Goal: Task Accomplishment & Management: Complete application form

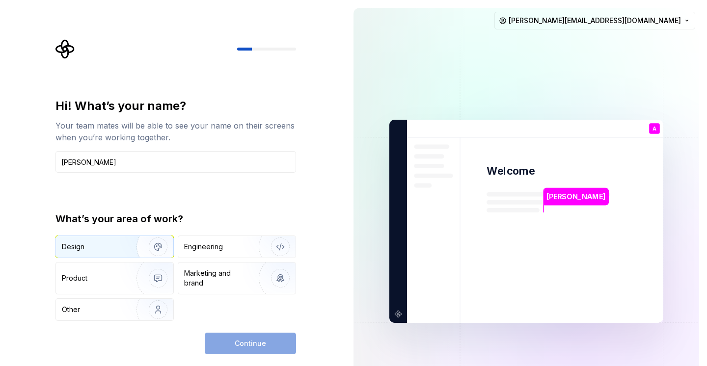
type input "Anish"
click at [89, 248] on div "Design" at bounding box center [93, 247] width 62 height 10
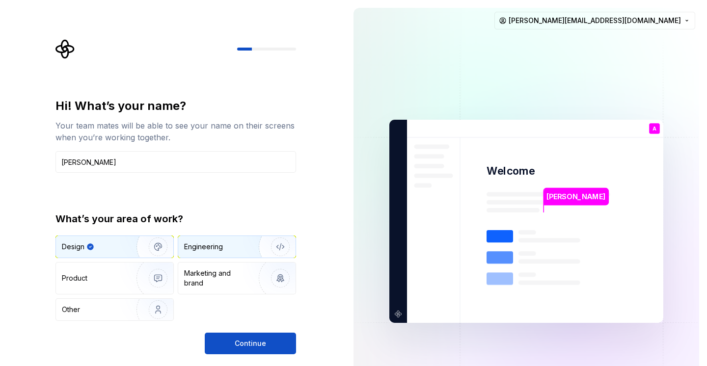
click at [208, 248] on div "Engineering" at bounding box center [203, 247] width 39 height 10
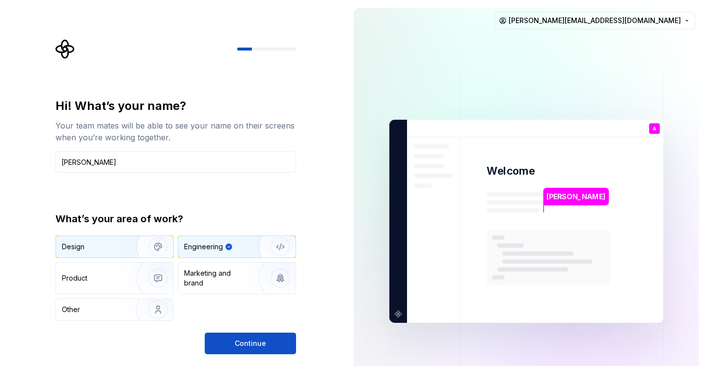
click at [113, 248] on div "Design" at bounding box center [93, 247] width 62 height 10
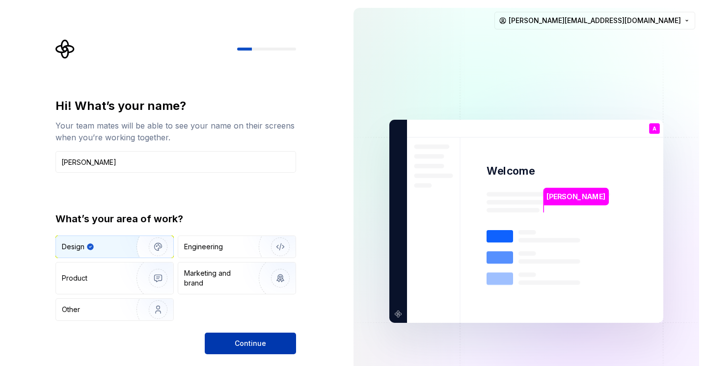
click at [252, 343] on span "Continue" at bounding box center [250, 344] width 31 height 10
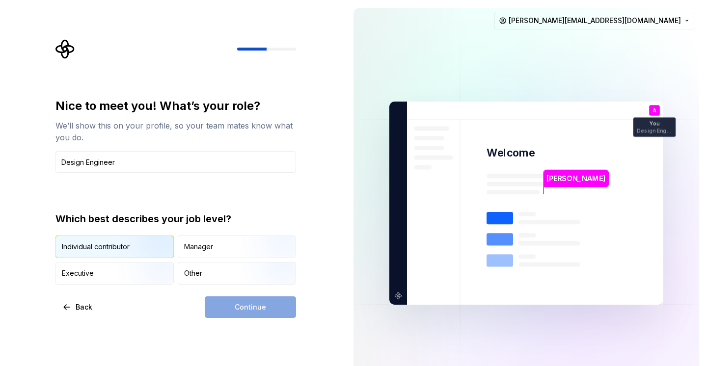
type input "Design Engineer"
click at [128, 242] on img "button" at bounding box center [149, 259] width 63 height 66
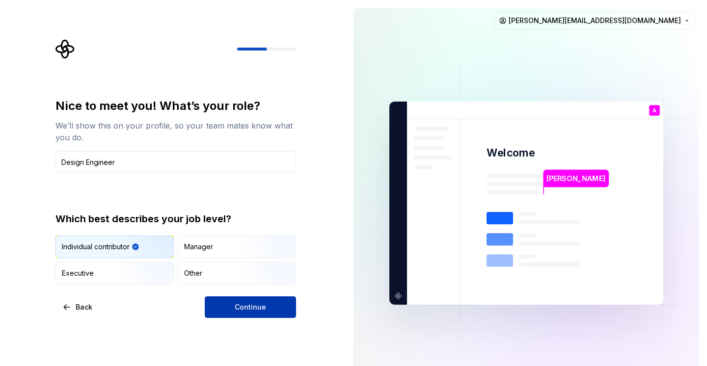
click at [236, 310] on span "Continue" at bounding box center [250, 307] width 31 height 10
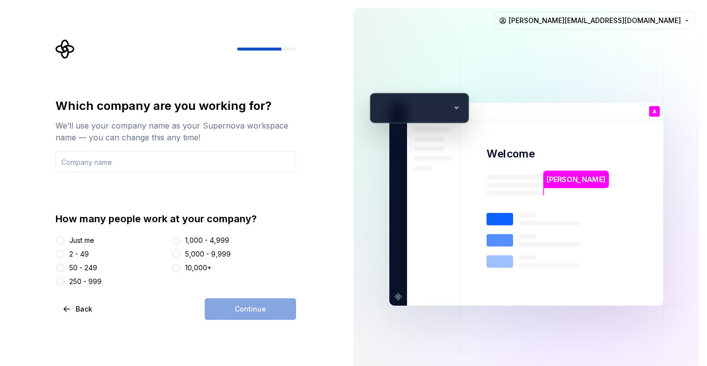
click at [67, 243] on div "Just me" at bounding box center [111, 241] width 112 height 10
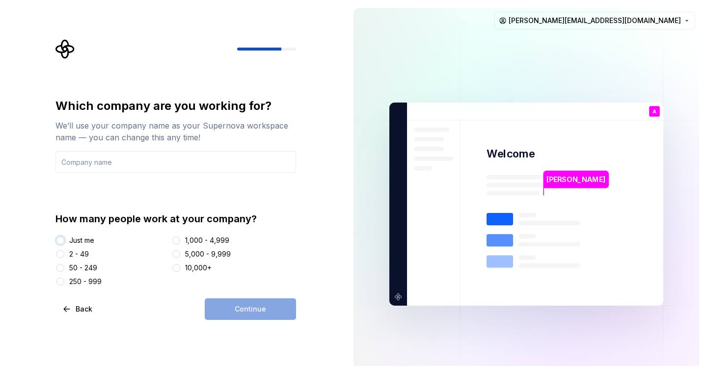
click at [61, 242] on button "Just me" at bounding box center [60, 241] width 8 height 8
click at [63, 254] on button "2 - 49" at bounding box center [60, 254] width 8 height 8
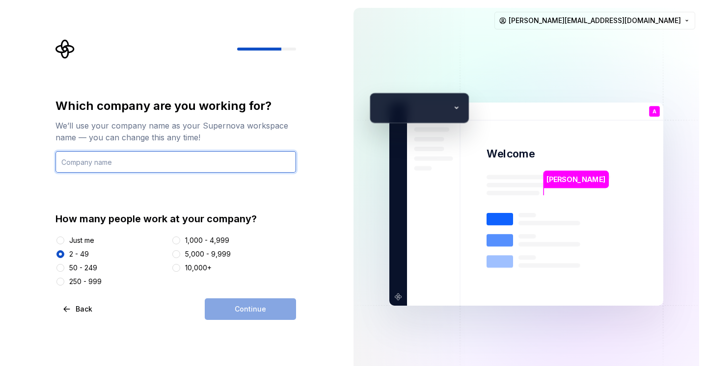
click at [99, 163] on input "text" at bounding box center [175, 162] width 241 height 22
type input "**"
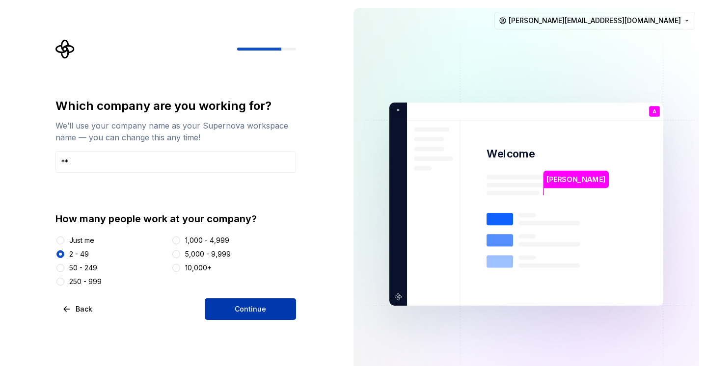
click at [240, 309] on span "Continue" at bounding box center [250, 309] width 31 height 10
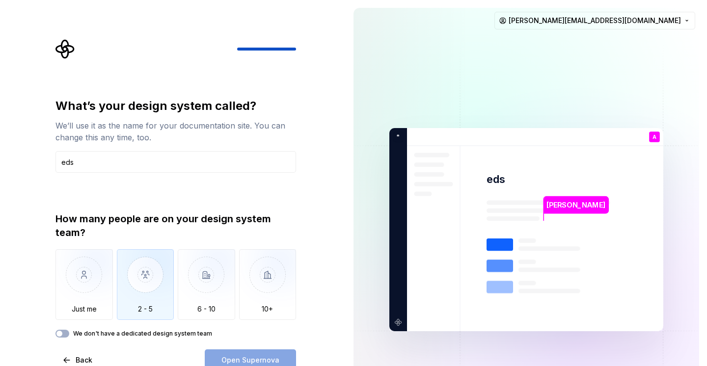
type input "eds"
click at [129, 293] on img "button" at bounding box center [145, 282] width 57 height 66
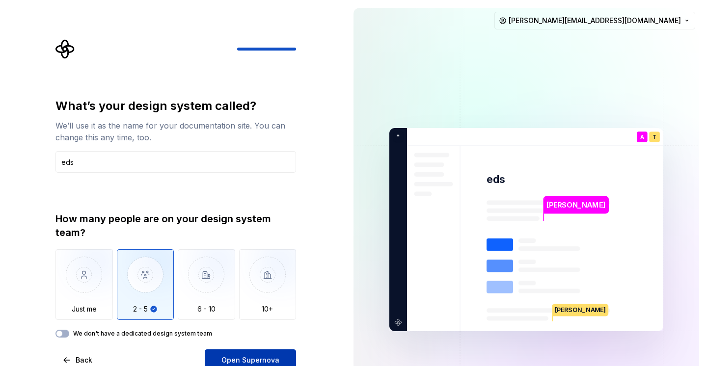
click at [252, 359] on span "Open Supernova" at bounding box center [250, 360] width 58 height 10
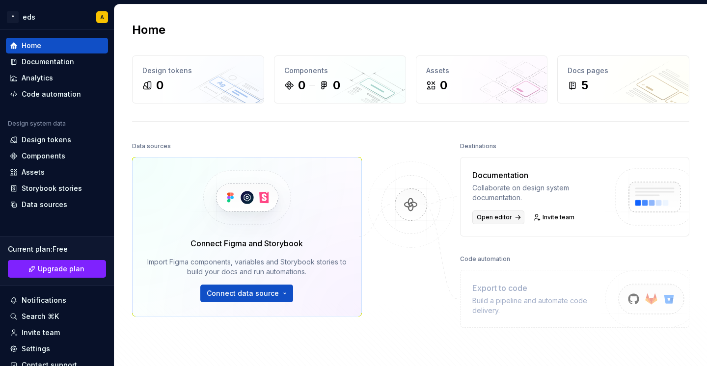
click at [492, 221] on span "Open editor" at bounding box center [494, 218] width 35 height 8
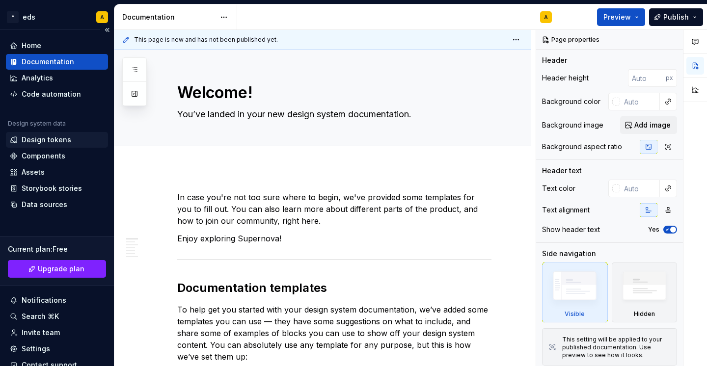
type textarea "*"
click at [29, 46] on div "Home" at bounding box center [32, 46] width 20 height 10
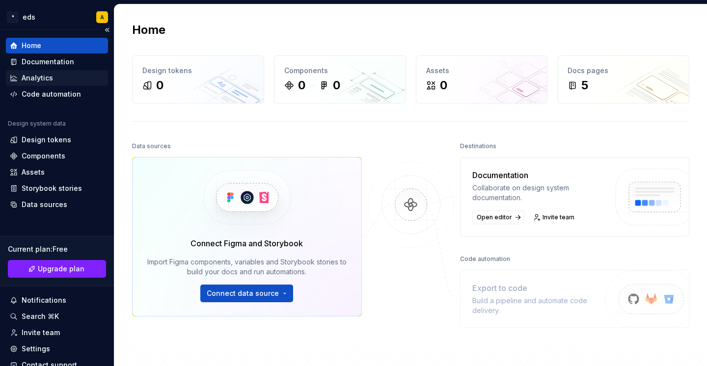
click at [38, 76] on div "Analytics" at bounding box center [37, 78] width 31 height 10
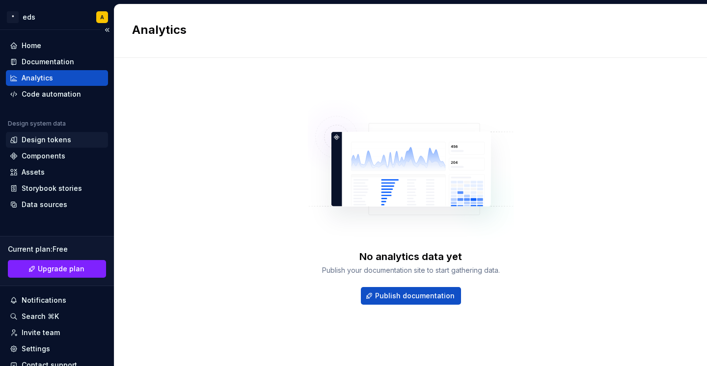
click at [56, 139] on div "Design tokens" at bounding box center [47, 140] width 50 height 10
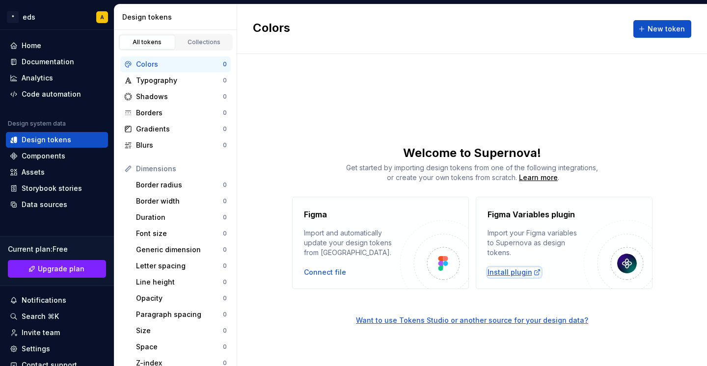
click at [526, 271] on div "Install plugin" at bounding box center [515, 273] width 54 height 10
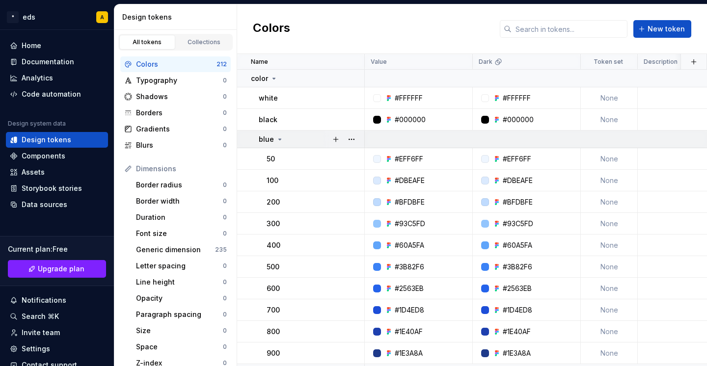
click at [277, 139] on icon at bounding box center [280, 140] width 8 height 8
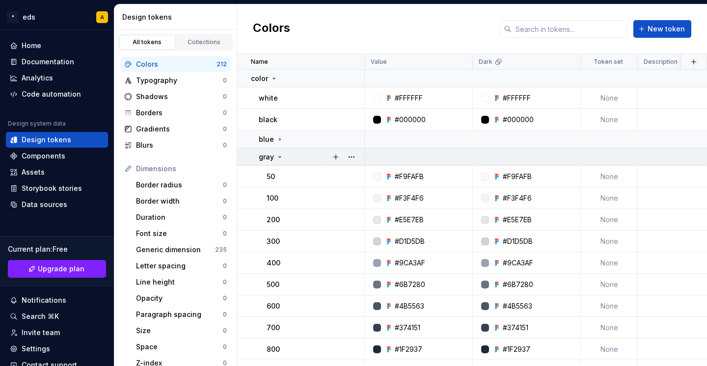
click at [278, 156] on icon at bounding box center [280, 157] width 8 height 8
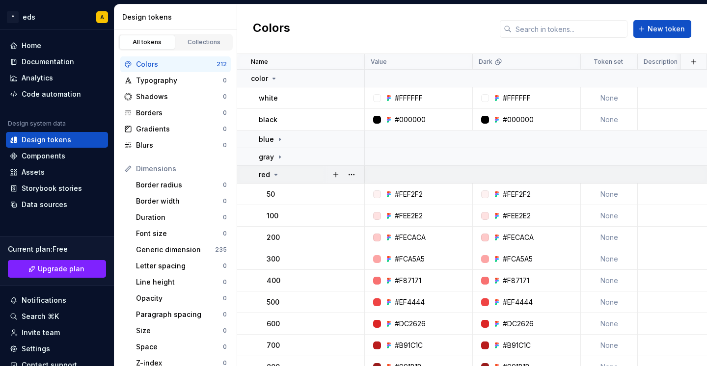
click at [277, 174] on icon at bounding box center [276, 175] width 8 height 8
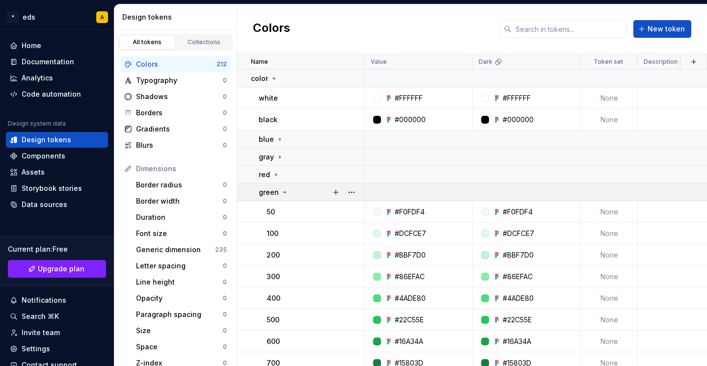
click at [284, 192] on icon at bounding box center [285, 192] width 2 height 1
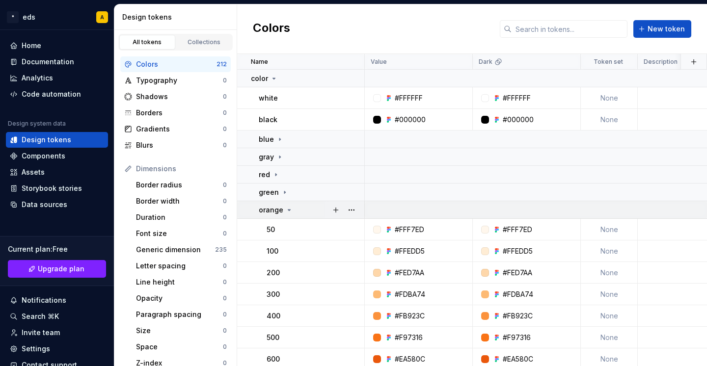
click at [288, 210] on icon at bounding box center [289, 210] width 2 height 1
